Goal: Information Seeking & Learning: Learn about a topic

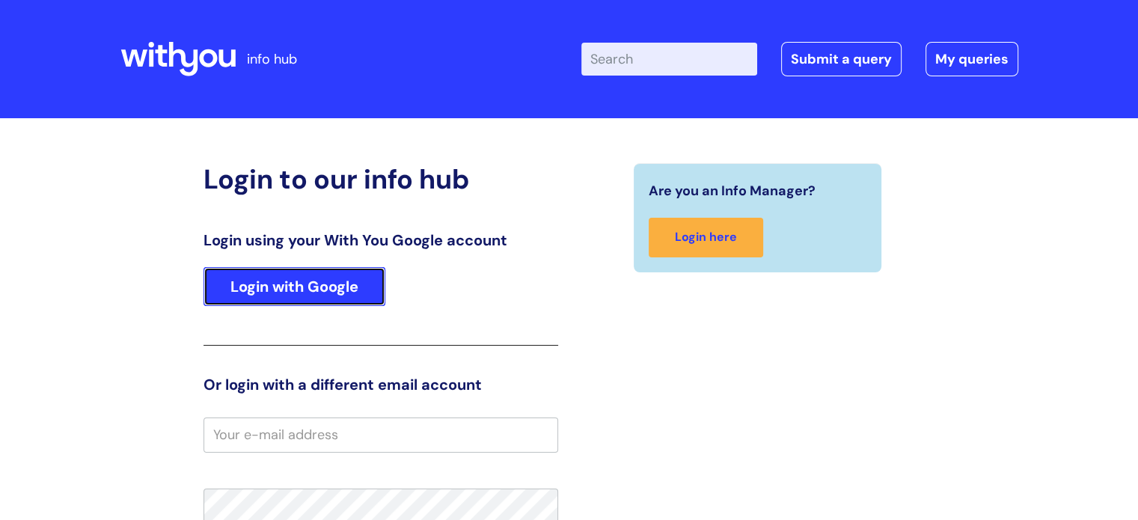
click at [269, 290] on link "Login with Google" at bounding box center [295, 286] width 182 height 39
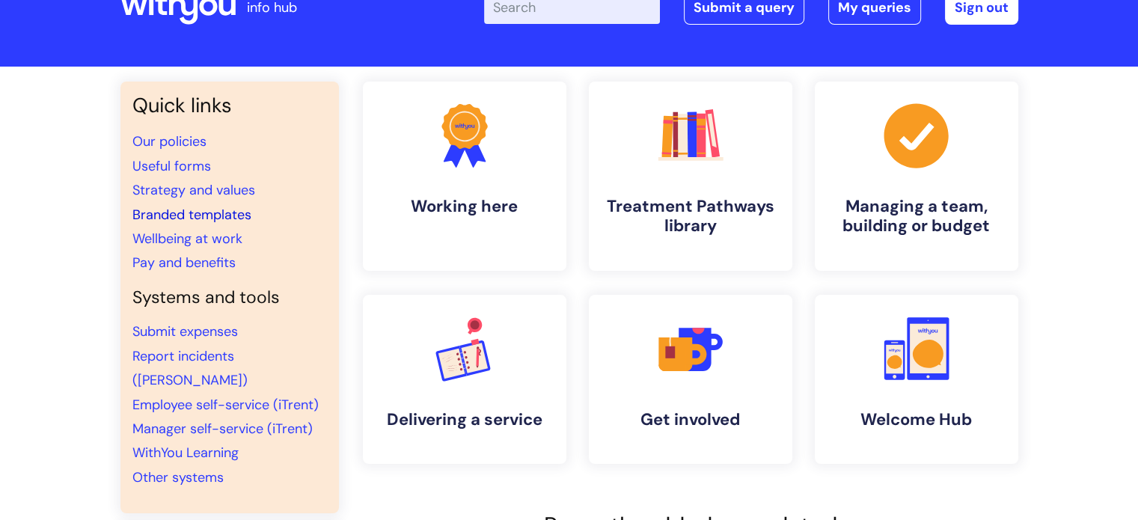
scroll to position [75, 0]
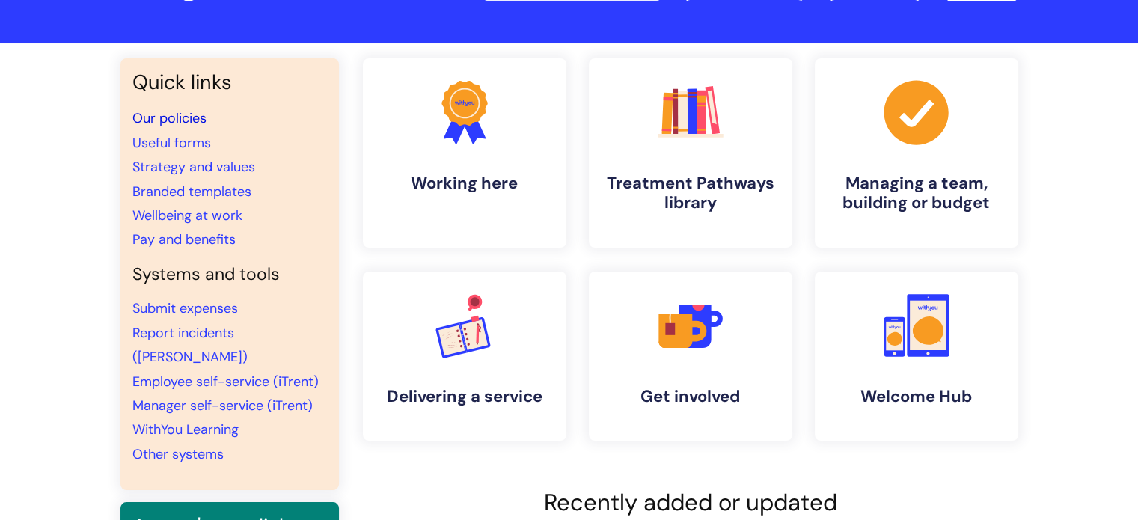
click at [168, 118] on link "Our policies" at bounding box center [169, 118] width 74 height 18
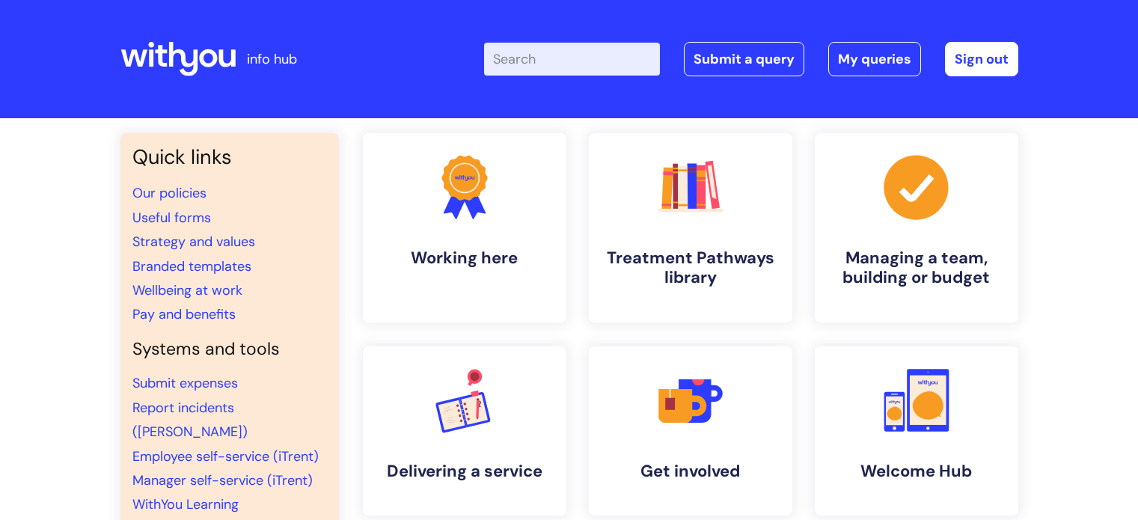
scroll to position [75, 0]
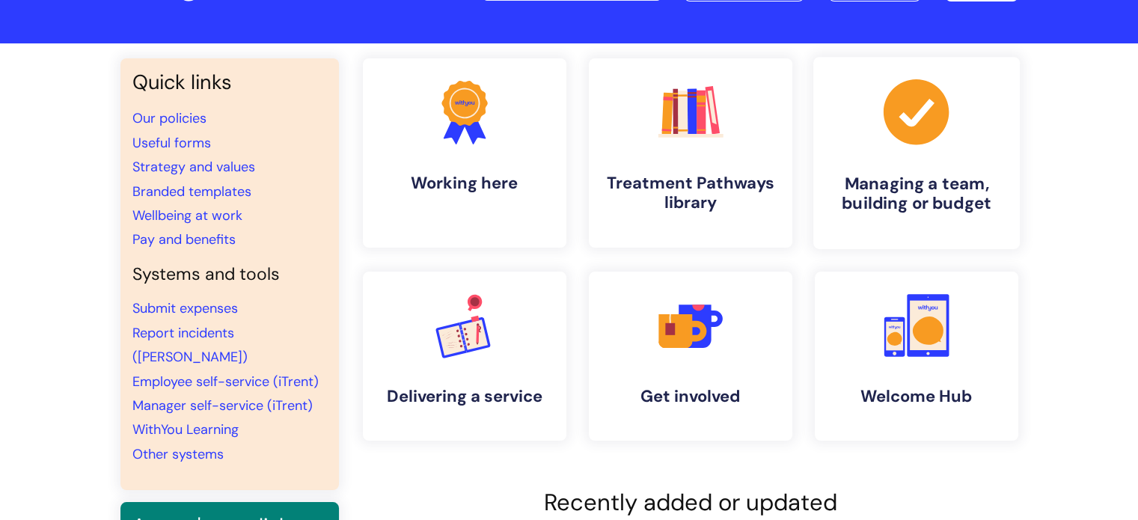
click at [914, 123] on icon ".cls-1{fill:#a53144;stroke-width:0px;}" at bounding box center [916, 112] width 74 height 74
click at [896, 202] on h4 "Managing a team, building or budget" at bounding box center [917, 194] width 183 height 40
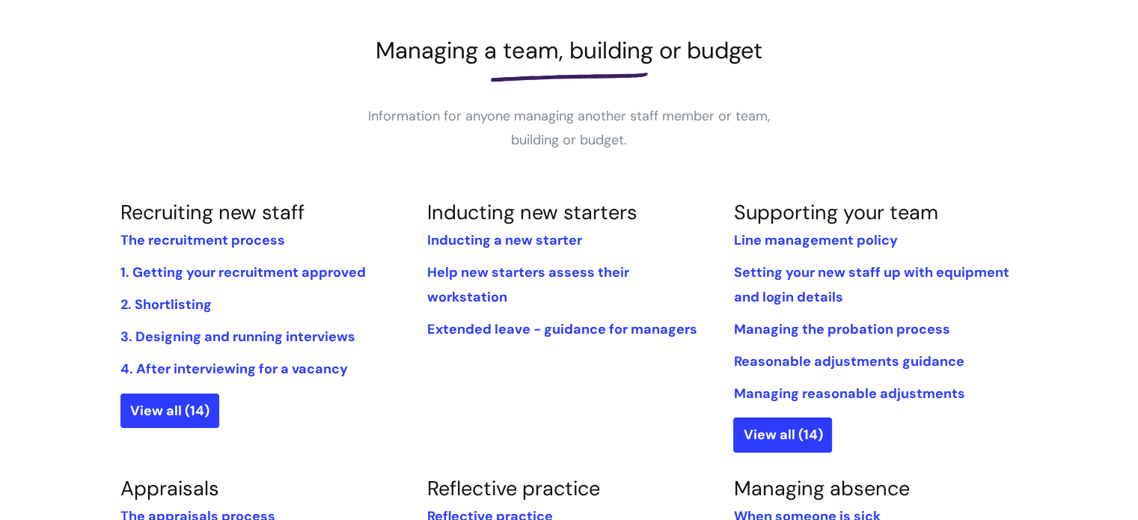
scroll to position [225, 0]
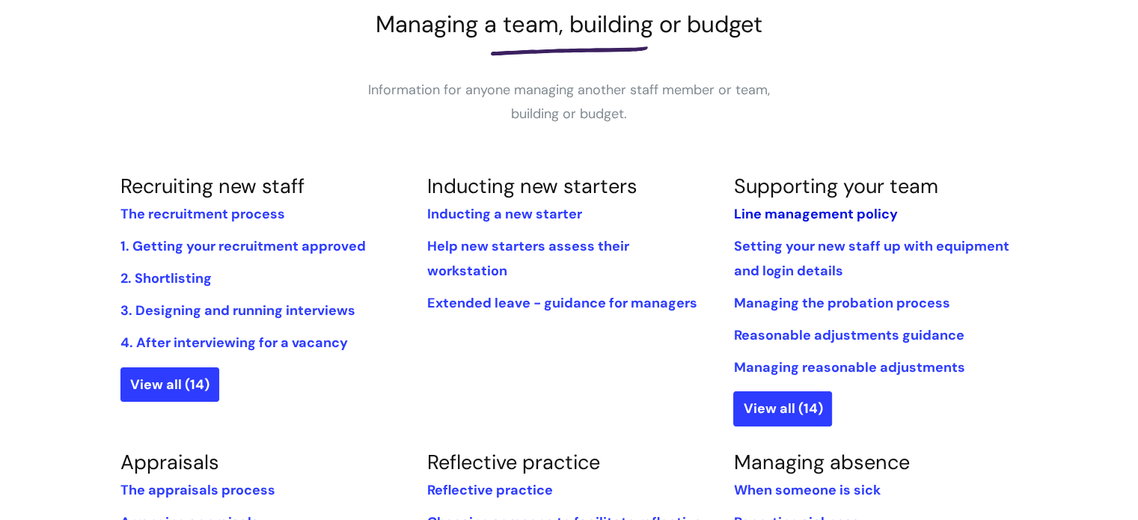
click at [844, 213] on link "Line management policy" at bounding box center [815, 214] width 164 height 18
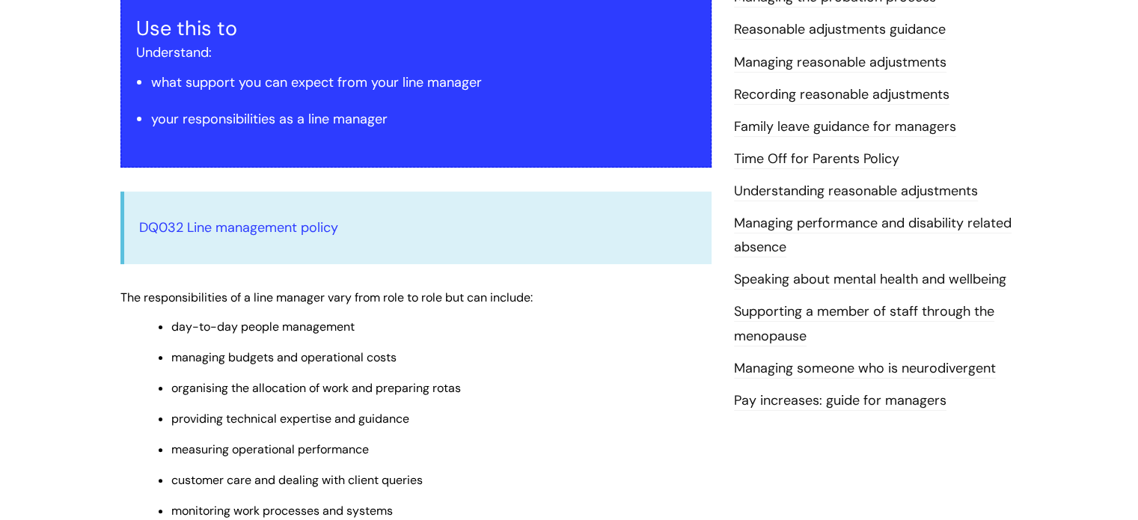
scroll to position [299, 0]
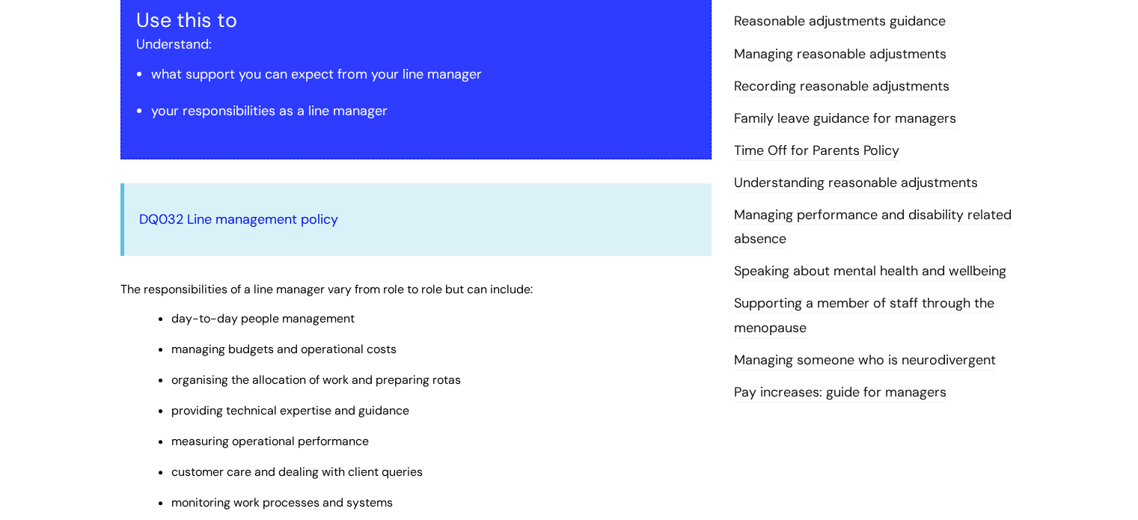
click at [225, 216] on link "DQ032 Line management policy" at bounding box center [238, 219] width 199 height 18
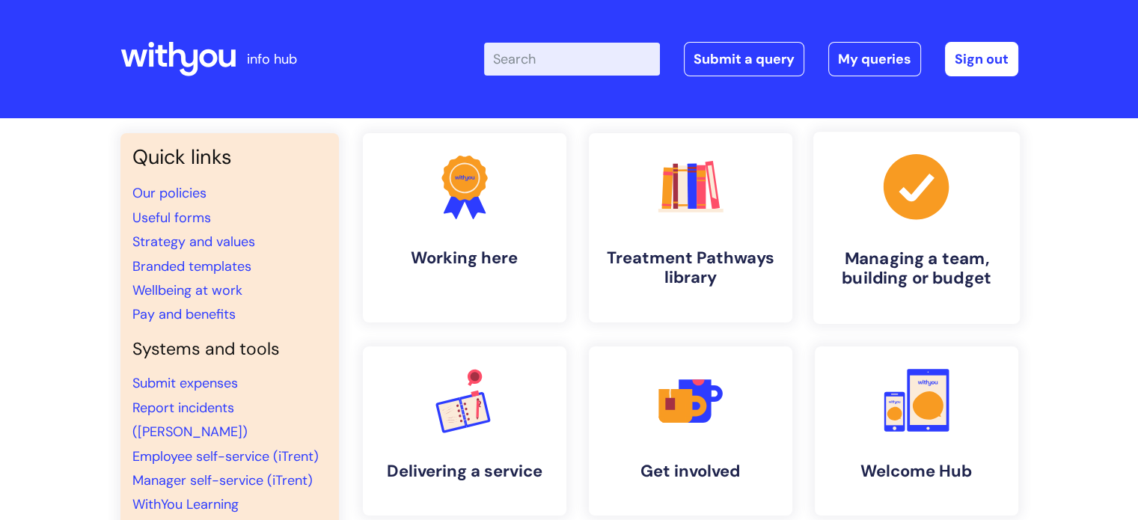
click at [925, 189] on icon at bounding box center [915, 186] width 65 height 65
click at [894, 255] on h4 "Managing a team, building or budget" at bounding box center [917, 268] width 183 height 40
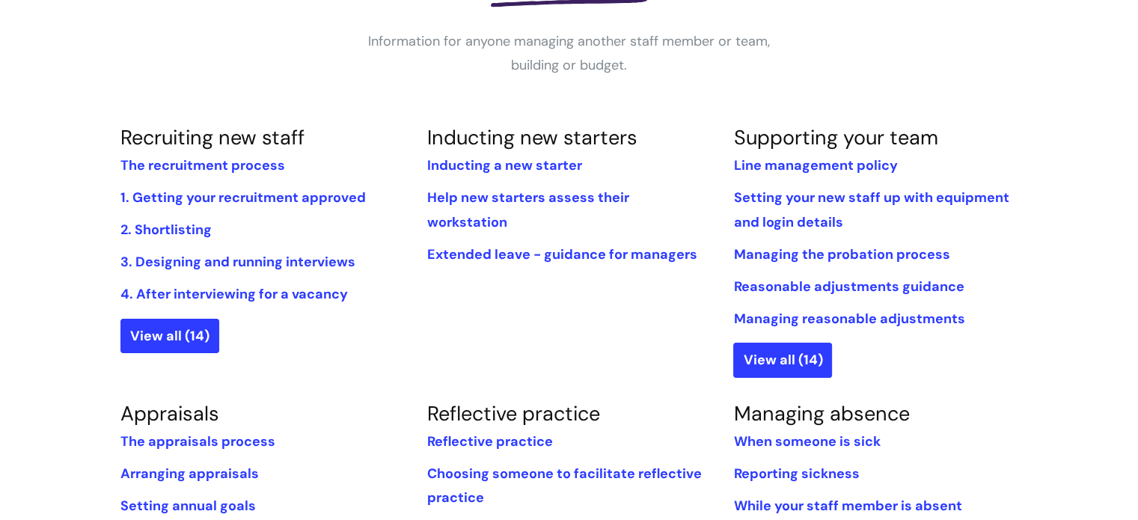
scroll to position [299, 0]
